Goal: Navigation & Orientation: Find specific page/section

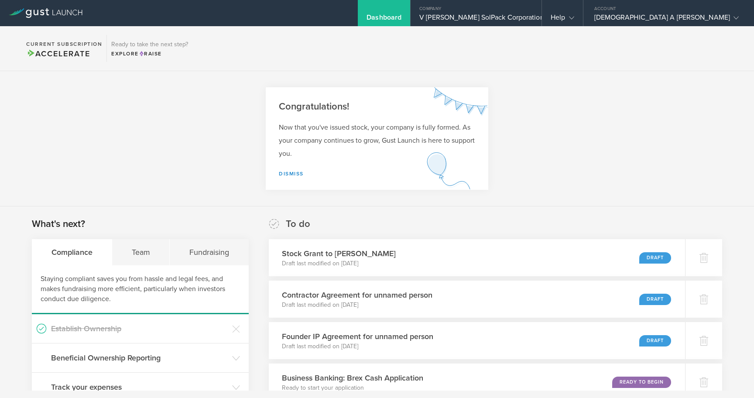
scroll to position [874, 0]
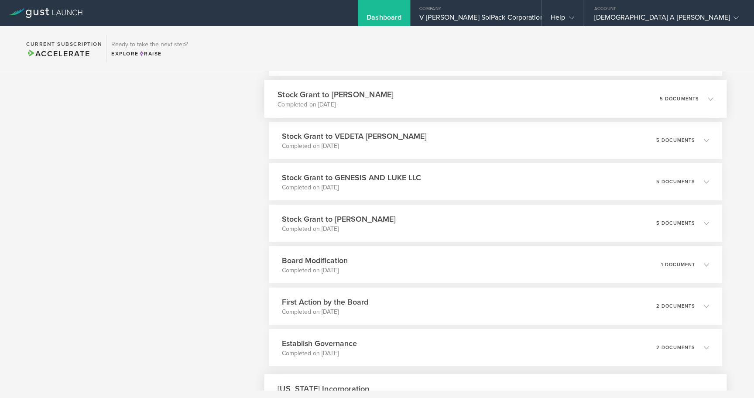
click at [401, 96] on div "Stock Grant to [PERSON_NAME] Completed on [DATE] 5 documents" at bounding box center [495, 99] width 462 height 38
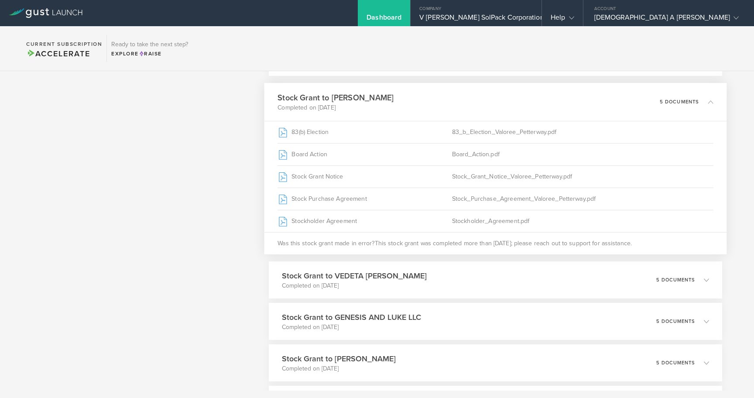
click at [664, 62] on section "Current Subscription Accelerate Ready to take the next step? Explore Raise" at bounding box center [377, 48] width 754 height 45
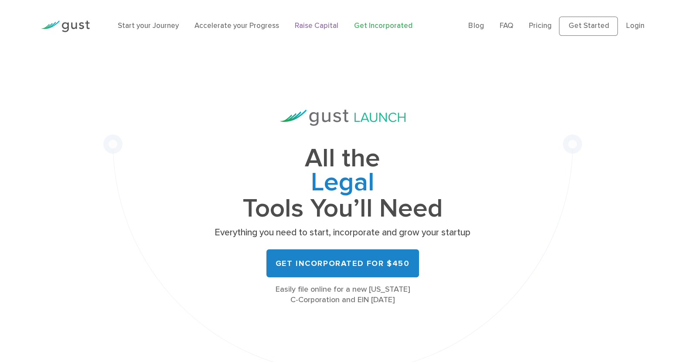
click at [326, 28] on link "Raise Capital" at bounding box center [317, 25] width 44 height 9
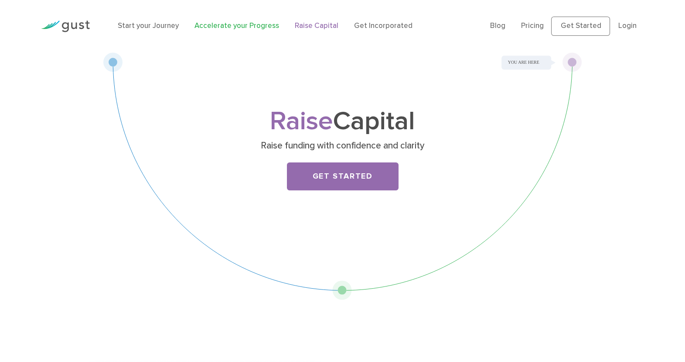
click at [259, 26] on link "Accelerate your Progress" at bounding box center [237, 25] width 85 height 9
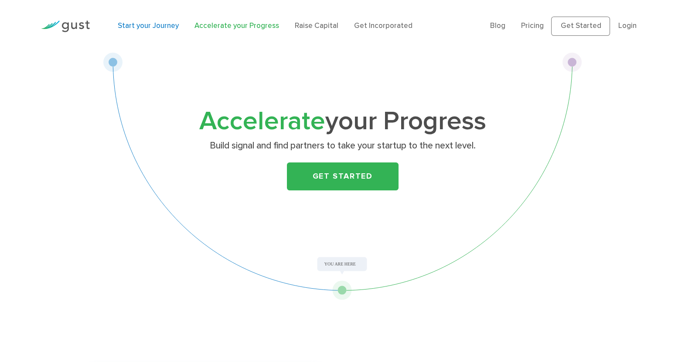
click at [163, 29] on link "Start your Journey" at bounding box center [148, 25] width 61 height 9
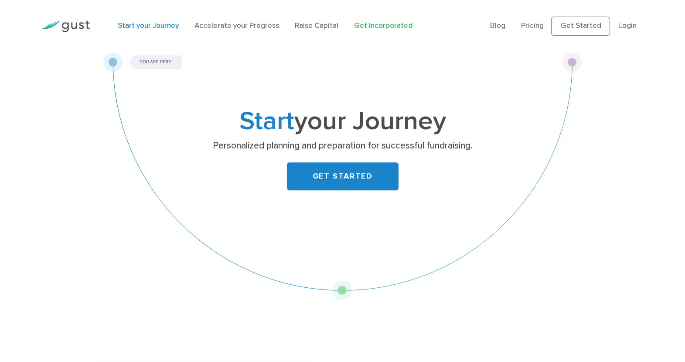
click at [385, 25] on link "Get Incorporated" at bounding box center [383, 25] width 58 height 9
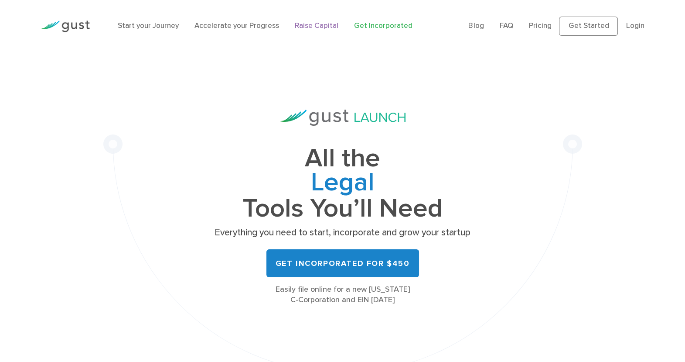
click at [311, 28] on link "Raise Capital" at bounding box center [317, 25] width 44 height 9
